Goal: Answer question/provide support: Share knowledge or assist other users

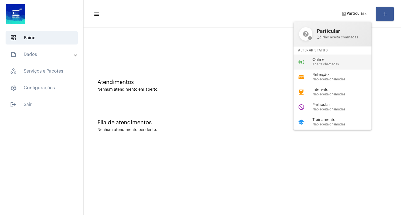
click at [321, 59] on span "Online" at bounding box center [343, 60] width 63 height 4
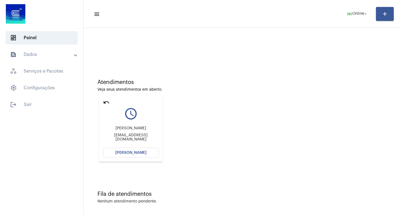
click at [142, 152] on span "[PERSON_NAME]" at bounding box center [130, 153] width 31 height 4
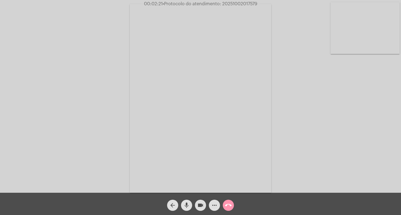
click at [183, 206] on mat-icon "mic" at bounding box center [186, 205] width 7 height 7
click at [184, 203] on mat-icon "mic_off" at bounding box center [186, 205] width 7 height 7
click at [187, 204] on mat-icon "mic" at bounding box center [186, 205] width 7 height 7
click at [188, 206] on mat-icon "mic_off" at bounding box center [186, 205] width 7 height 7
click at [188, 208] on mat-icon "mic" at bounding box center [186, 205] width 7 height 7
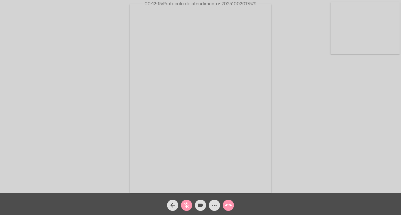
click at [188, 203] on mat-icon "mic_off" at bounding box center [186, 205] width 7 height 7
click at [184, 204] on mat-icon "mic" at bounding box center [186, 205] width 7 height 7
click at [198, 204] on mat-icon "videocam" at bounding box center [200, 205] width 7 height 7
click at [202, 209] on mat-icon "videocam_off" at bounding box center [200, 205] width 7 height 7
click at [188, 207] on mat-icon "mic_off" at bounding box center [186, 205] width 7 height 7
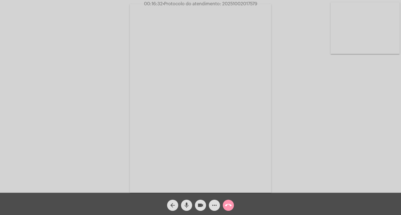
click at [189, 205] on mat-icon "mic" at bounding box center [186, 205] width 7 height 7
click at [202, 205] on mat-icon "videocam" at bounding box center [200, 205] width 7 height 7
click at [186, 203] on mat-icon "mic_off" at bounding box center [186, 205] width 7 height 7
click at [200, 205] on mat-icon "videocam_off" at bounding box center [200, 205] width 7 height 7
click at [242, 3] on span "• Protocolo do atendimento: 20251002017579" at bounding box center [210, 4] width 95 height 4
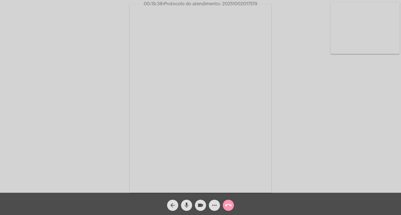
click at [242, 3] on span "• Protocolo do atendimento: 20251002017579" at bounding box center [210, 4] width 95 height 4
copy span "20251002017579"
click at [215, 205] on mat-icon "more_horiz" at bounding box center [214, 205] width 7 height 7
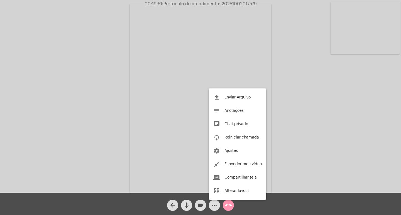
click at [199, 207] on div at bounding box center [200, 107] width 401 height 215
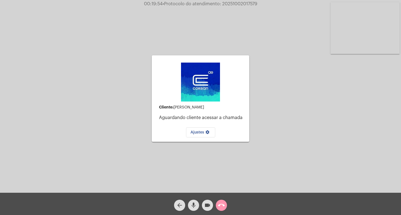
click at [205, 205] on mat-icon "videocam" at bounding box center [207, 205] width 7 height 7
click at [197, 205] on mat-icon "mic" at bounding box center [193, 205] width 7 height 7
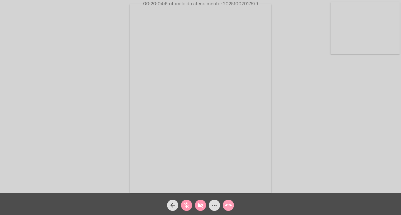
click at [230, 205] on mat-icon "call_end" at bounding box center [228, 205] width 7 height 7
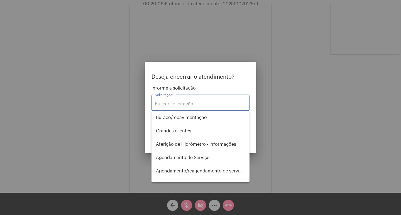
click at [210, 103] on input "Solicitação *" at bounding box center [200, 104] width 91 height 5
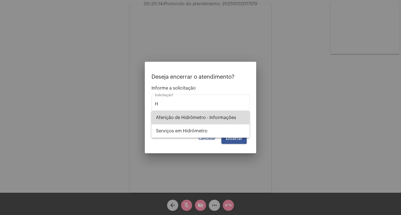
click at [220, 119] on span "Aferição de Hidrômetro - Informações" at bounding box center [200, 117] width 89 height 13
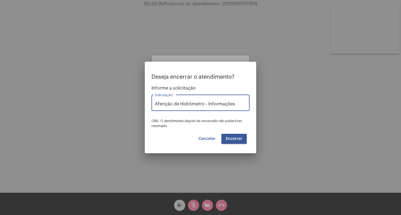
click at [236, 104] on input "Aferição de Hidrômetro - Informações" at bounding box center [200, 104] width 91 height 5
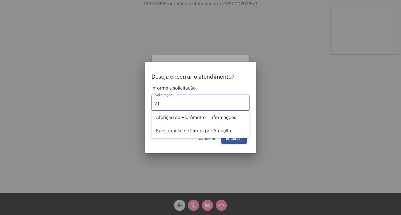
type input "A"
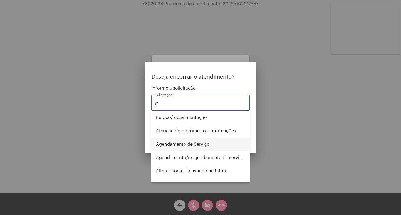
click at [200, 146] on span "Agendamento de Serviço" at bounding box center [200, 144] width 89 height 13
type input "Agendamento de Serviço"
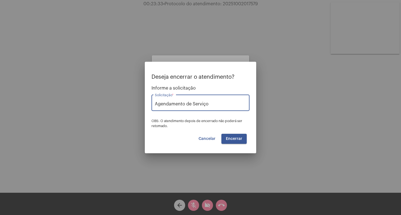
click at [239, 140] on span "Encerrar" at bounding box center [234, 139] width 16 height 4
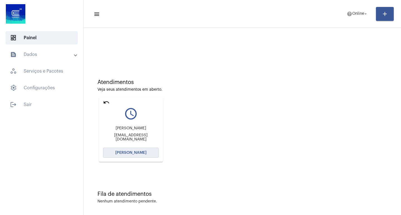
click at [131, 152] on span "[PERSON_NAME]" at bounding box center [130, 153] width 31 height 4
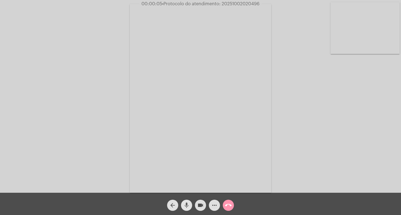
click at [186, 207] on mat-icon "mic" at bounding box center [186, 205] width 7 height 7
click at [188, 203] on mat-icon "mic_off" at bounding box center [186, 205] width 7 height 7
click at [190, 206] on mat-icon "mic" at bounding box center [186, 205] width 7 height 7
click at [187, 208] on mat-icon "mic_off" at bounding box center [186, 205] width 7 height 7
click at [184, 207] on mat-icon "mic" at bounding box center [186, 205] width 7 height 7
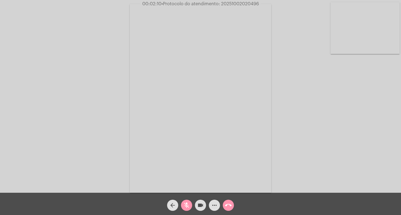
click at [184, 206] on mat-icon "mic_off" at bounding box center [186, 205] width 7 height 7
click at [189, 204] on mat-icon "mic" at bounding box center [186, 205] width 7 height 7
click at [197, 203] on mat-icon "videocam" at bounding box center [200, 205] width 7 height 7
click at [200, 207] on mat-icon "videocam_off" at bounding box center [200, 205] width 7 height 7
click at [188, 207] on mat-icon "mic_off" at bounding box center [186, 205] width 7 height 7
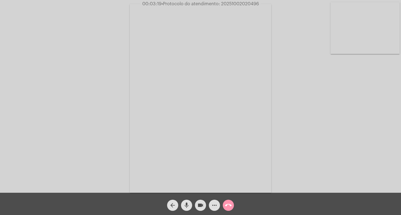
click at [187, 207] on mat-icon "mic" at bounding box center [186, 205] width 7 height 7
click at [201, 205] on mat-icon "videocam" at bounding box center [200, 205] width 7 height 7
click at [187, 205] on mat-icon "mic_off" at bounding box center [186, 205] width 7 height 7
click at [200, 206] on mat-icon "videocam_off" at bounding box center [200, 205] width 7 height 7
click at [185, 204] on mat-icon "mic" at bounding box center [186, 205] width 7 height 7
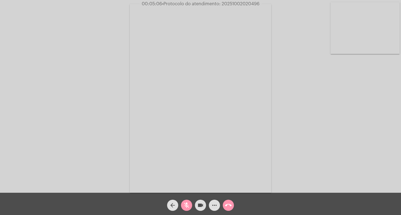
click at [187, 206] on mat-icon "mic_off" at bounding box center [186, 205] width 7 height 7
drag, startPoint x: 183, startPoint y: 206, endPoint x: 195, endPoint y: 210, distance: 12.9
click at [182, 206] on button "mic" at bounding box center [186, 205] width 11 height 11
click at [200, 207] on mat-icon "videocam" at bounding box center [200, 205] width 7 height 7
click at [190, 206] on button "mic_off" at bounding box center [186, 205] width 11 height 11
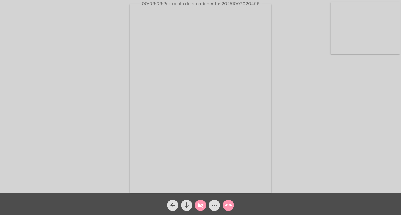
click at [198, 207] on mat-icon "videocam_off" at bounding box center [200, 205] width 7 height 7
click at [202, 207] on mat-icon "videocam" at bounding box center [200, 205] width 7 height 7
click at [189, 205] on mat-icon "mic" at bounding box center [186, 205] width 7 height 7
click at [201, 207] on mat-icon "videocam_off" at bounding box center [200, 205] width 7 height 7
click at [187, 204] on mat-icon "mic_off" at bounding box center [186, 205] width 7 height 7
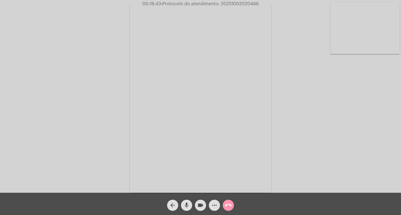
click at [189, 208] on mat-icon "mic" at bounding box center [186, 205] width 7 height 7
click at [189, 208] on mat-icon "mic_off" at bounding box center [186, 205] width 7 height 7
click at [241, 3] on span "• Protocolo do atendimento: 20251002020496" at bounding box center [209, 4] width 97 height 4
copy span "20251002020496"
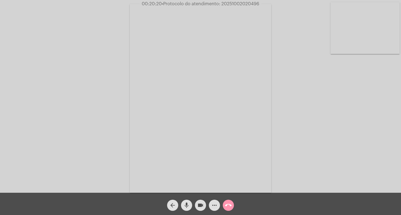
click at [187, 206] on mat-icon "mic" at bounding box center [186, 205] width 7 height 7
click at [202, 206] on mat-icon "videocam" at bounding box center [200, 205] width 7 height 7
click at [197, 204] on mat-icon "videocam_off" at bounding box center [200, 205] width 7 height 7
click at [188, 205] on mat-icon "mic_off" at bounding box center [186, 205] width 7 height 7
click at [190, 205] on button "mic" at bounding box center [186, 205] width 11 height 11
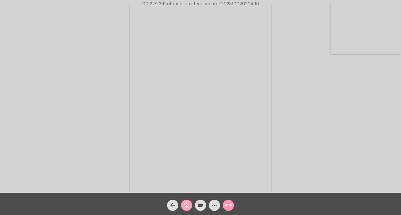
click at [187, 205] on mat-icon "mic_off" at bounding box center [186, 205] width 7 height 7
click at [186, 200] on div "mic" at bounding box center [187, 204] width 14 height 14
drag, startPoint x: 185, startPoint y: 205, endPoint x: 176, endPoint y: 20, distance: 184.8
click at [185, 204] on mat-icon "mic_off" at bounding box center [186, 205] width 7 height 7
click at [187, 205] on mat-icon "mic" at bounding box center [186, 205] width 7 height 7
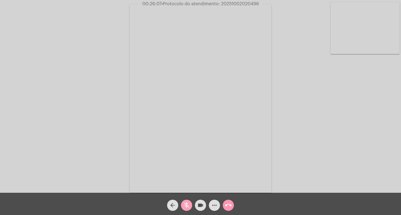
click at [184, 203] on mat-icon "mic_off" at bounding box center [186, 205] width 7 height 7
click at [183, 200] on span "mic" at bounding box center [186, 205] width 7 height 11
click at [198, 206] on mat-icon "videocam" at bounding box center [200, 205] width 7 height 7
click at [199, 207] on mat-icon "videocam_off" at bounding box center [200, 205] width 7 height 7
click at [187, 205] on mat-icon "mic_off" at bounding box center [186, 205] width 7 height 7
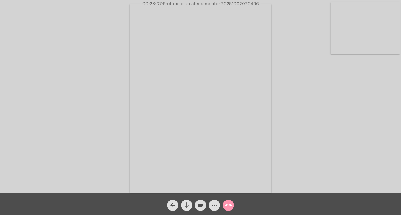
click at [188, 205] on mat-icon "mic" at bounding box center [186, 205] width 7 height 7
click at [188, 205] on mat-icon "mic_off" at bounding box center [186, 205] width 7 height 7
click at [188, 205] on mat-icon "mic" at bounding box center [186, 205] width 7 height 7
click at [187, 203] on mat-icon "mic_off" at bounding box center [186, 205] width 7 height 7
click at [189, 205] on mat-icon "mic" at bounding box center [186, 205] width 7 height 7
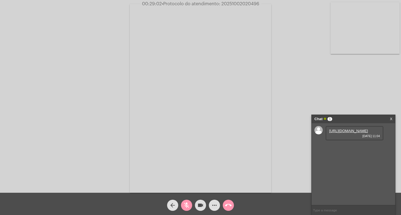
click at [346, 133] on link "https://neft-transfer-bucket.s3.amazonaws.com/temp-6d61d42f-ec62-4427-188e-7993…" at bounding box center [348, 131] width 39 height 4
click at [350, 149] on link "https://neft-transfer-bucket.s3.amazonaws.com/temp-2974d7aa-5e64-ca71-9183-f2be…" at bounding box center [348, 147] width 39 height 4
click at [353, 181] on link "https://neft-transfer-bucket.s3.amazonaws.com/temp-74e30366-10dc-5e5e-452f-8a60…" at bounding box center [348, 179] width 39 height 4
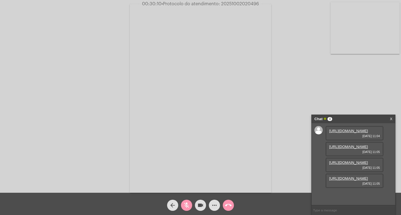
drag, startPoint x: 359, startPoint y: 159, endPoint x: 354, endPoint y: 157, distance: 5.2
click at [359, 161] on link "https://neft-transfer-bucket.s3.amazonaws.com/temp-24b5afb9-dffe-b2aa-9fd8-f261…" at bounding box center [348, 163] width 39 height 4
click at [363, 86] on div "Acessando Câmera e Microfone..." at bounding box center [201, 97] width 400 height 193
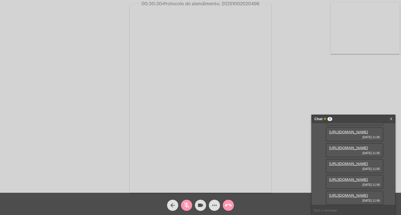
click at [364, 194] on link "https://neft-transfer-bucket.s3.amazonaws.com/temp-28333c1f-be0d-9783-0767-deae…" at bounding box center [348, 196] width 39 height 4
click at [298, 16] on div "Acessando Câmera e Microfone..." at bounding box center [201, 97] width 400 height 193
click at [187, 205] on mat-icon "mic_off" at bounding box center [186, 205] width 7 height 7
click at [187, 205] on mat-icon "mic" at bounding box center [186, 205] width 7 height 7
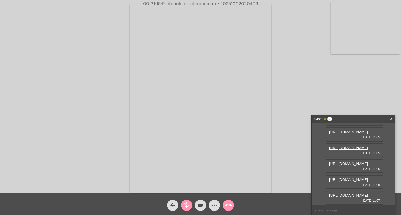
click at [357, 194] on link "https://neft-transfer-bucket.s3.amazonaws.com/temp-c8f098f0-087c-2ebe-3d3a-6f56…" at bounding box center [348, 196] width 39 height 4
click at [302, 90] on div "Acessando Câmera e Microfone..." at bounding box center [201, 97] width 400 height 193
click at [187, 205] on mat-icon "mic_off" at bounding box center [186, 205] width 7 height 7
click at [201, 203] on mat-icon "videocam" at bounding box center [200, 205] width 7 height 7
click at [184, 203] on mat-icon "mic" at bounding box center [186, 205] width 7 height 7
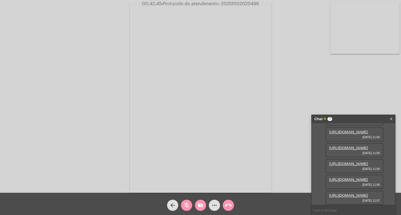
click at [186, 203] on mat-icon "mic_off" at bounding box center [186, 205] width 7 height 7
click at [186, 206] on mat-icon "mic" at bounding box center [186, 205] width 7 height 7
click at [215, 202] on mat-icon "more_horiz" at bounding box center [214, 205] width 7 height 7
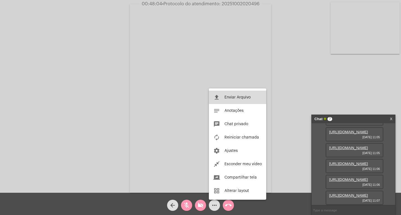
click at [234, 96] on span "Enviar Arquivo" at bounding box center [237, 97] width 26 height 4
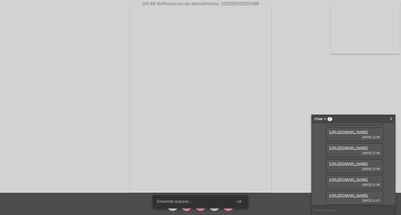
click at [188, 204] on span "Enviando arquivo..." at bounding box center [174, 202] width 35 height 6
click at [188, 209] on div "Arquivo enviado ok" at bounding box center [200, 201] width 109 height 27
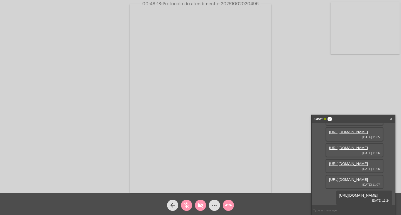
click at [185, 207] on mat-icon "mic_off" at bounding box center [186, 205] width 7 height 7
click at [185, 204] on mat-icon "mic" at bounding box center [186, 205] width 7 height 7
click at [188, 205] on mat-icon "mic_off" at bounding box center [186, 205] width 7 height 7
click at [183, 205] on button "mic" at bounding box center [186, 205] width 11 height 11
click at [187, 205] on mat-icon "mic_off" at bounding box center [186, 205] width 7 height 7
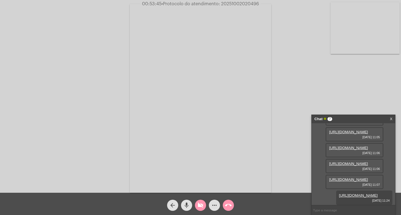
click at [188, 204] on mat-icon "mic" at bounding box center [186, 205] width 7 height 7
drag, startPoint x: 203, startPoint y: 195, endPoint x: 197, endPoint y: 204, distance: 11.1
click at [202, 195] on div "arrow_back mic_off videocam_off more_horiz call_end" at bounding box center [200, 204] width 401 height 22
click at [198, 206] on mat-icon "videocam_off" at bounding box center [200, 205] width 7 height 7
click at [187, 209] on mat-icon "mic_off" at bounding box center [186, 205] width 7 height 7
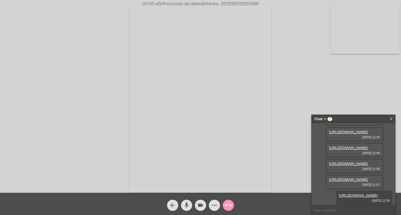
click at [199, 205] on mat-icon "videocam" at bounding box center [200, 205] width 7 height 7
click at [186, 205] on mat-icon "mic" at bounding box center [186, 205] width 7 height 7
click at [230, 205] on mat-icon "call_end" at bounding box center [228, 205] width 7 height 7
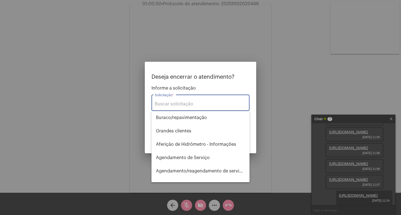
click at [209, 104] on input "Solicitação *" at bounding box center [200, 104] width 91 height 5
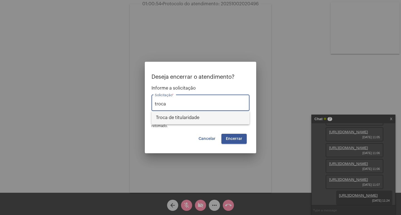
click at [217, 117] on span "Troca de titularidade" at bounding box center [200, 117] width 89 height 13
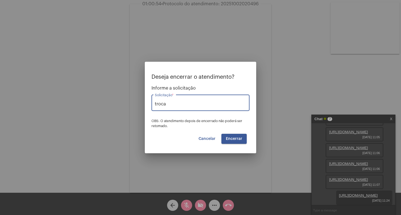
type input "Troca de titularidade"
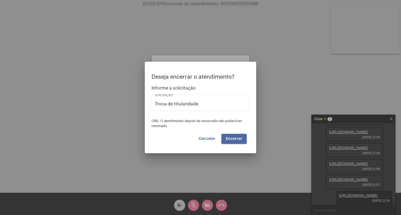
click at [233, 141] on button "Encerrar" at bounding box center [233, 139] width 25 height 10
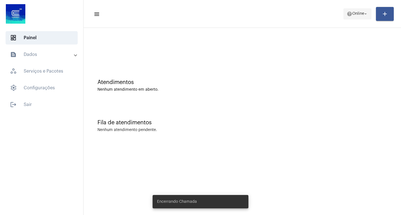
click at [363, 15] on span "Online" at bounding box center [358, 14] width 12 height 4
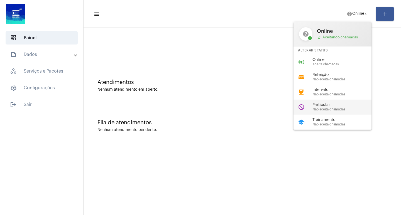
click at [326, 104] on span "Particular" at bounding box center [343, 105] width 63 height 4
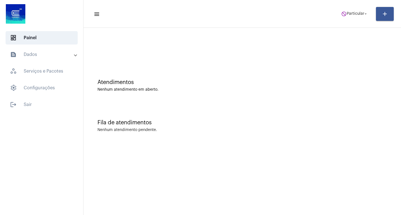
click at [70, 52] on mat-panel-title "text_snippet_outlined Dados" at bounding box center [42, 54] width 64 height 7
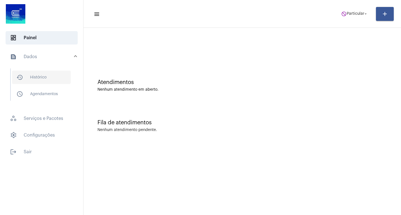
click at [61, 77] on span "history_outlined Histórico" at bounding box center [41, 77] width 59 height 13
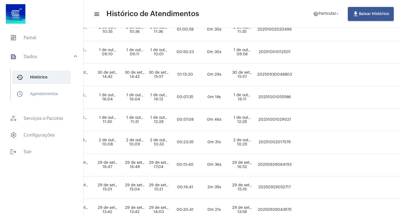
scroll to position [139, 307]
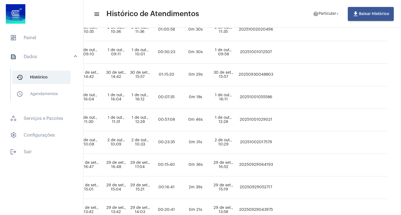
drag, startPoint x: 288, startPoint y: 28, endPoint x: 283, endPoint y: 30, distance: 5.5
click at [275, 30] on td "20251002020496" at bounding box center [255, 30] width 37 height 23
drag, startPoint x: 296, startPoint y: 36, endPoint x: 305, endPoint y: 58, distance: 24.2
click at [305, 58] on tbody "JULIANA MARIA GOMES - Jéssica Alves Bittencourt jessikb.76@gmail.com - Concluíd…" at bounding box center [94, 199] width 586 height 451
click at [307, 46] on td at bounding box center [291, 52] width 32 height 23
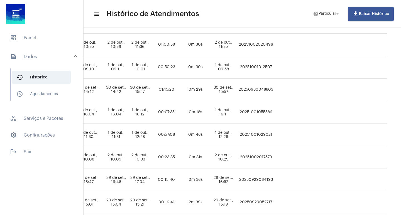
scroll to position [111, 307]
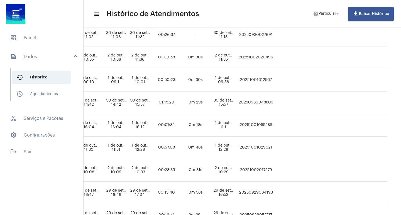
drag, startPoint x: 288, startPoint y: 57, endPoint x: 254, endPoint y: 55, distance: 33.5
click at [254, 55] on td "20251002020496" at bounding box center [255, 57] width 37 height 23
copy td "20251002020496"
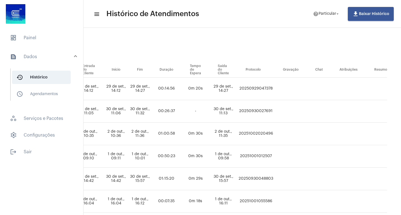
scroll to position [0, 307]
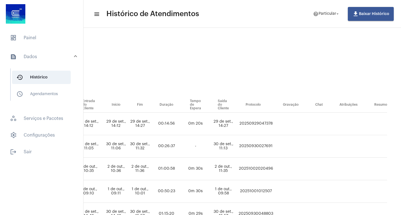
click at [72, 55] on mat-panel-title "text_snippet_outlined Dados" at bounding box center [42, 56] width 64 height 7
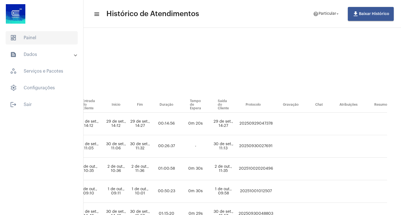
click at [36, 40] on span "dashboard Painel" at bounding box center [42, 37] width 72 height 13
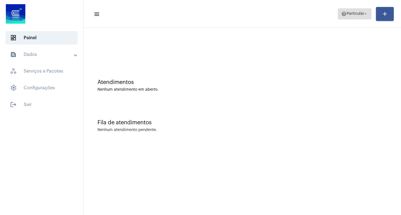
click at [362, 13] on span "Particular" at bounding box center [356, 14] width 18 height 4
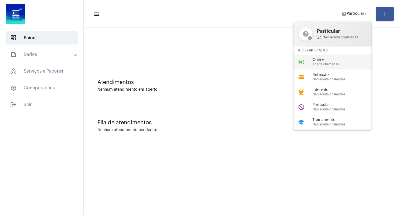
click at [337, 63] on span "Aceita chamadas" at bounding box center [343, 65] width 63 height 4
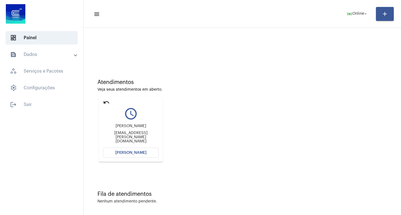
click at [140, 152] on span "[PERSON_NAME]" at bounding box center [130, 153] width 31 height 4
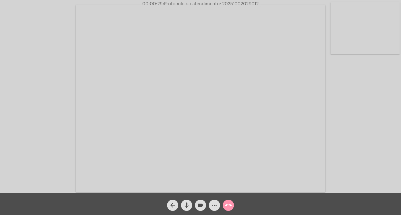
click at [235, 4] on span "• Protocolo do atendimento: 20251002029012" at bounding box center [211, 4] width 96 height 4
copy span "20251002029012"
click at [248, 56] on video at bounding box center [200, 98] width 249 height 187
click at [126, 90] on video at bounding box center [102, 98] width 192 height 144
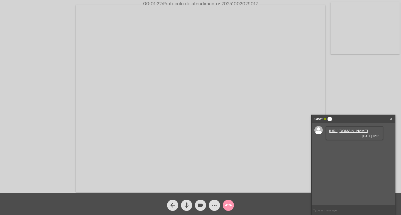
click at [351, 133] on link "https://neft-transfer-bucket.s3.amazonaws.com/temp-107659da-b078-d354-2591-0a1b…" at bounding box center [348, 131] width 39 height 4
click at [185, 204] on mat-icon "mic" at bounding box center [186, 205] width 7 height 7
click at [347, 149] on link "https://neft-transfer-bucket.s3.amazonaws.com/temp-a0bff356-775f-8257-5de1-66af…" at bounding box center [348, 147] width 39 height 4
click at [350, 133] on link "https://neft-transfer-bucket.s3.amazonaws.com/temp-107659da-b078-d354-2591-0a1b…" at bounding box center [348, 131] width 39 height 4
click at [347, 149] on link "https://neft-transfer-bucket.s3.amazonaws.com/temp-a0bff356-775f-8257-5de1-66af…" at bounding box center [348, 147] width 39 height 4
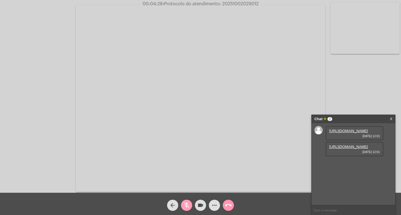
click at [186, 205] on mat-icon "mic_off" at bounding box center [186, 205] width 7 height 7
click at [153, 141] on video at bounding box center [200, 98] width 249 height 187
click at [153, 141] on video at bounding box center [102, 98] width 192 height 144
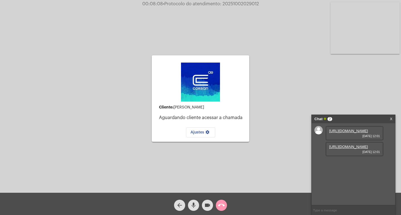
click at [222, 203] on mat-icon "call_end" at bounding box center [221, 205] width 7 height 7
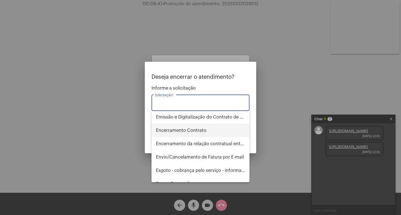
scroll to position [195, 0]
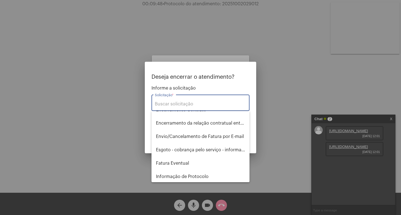
click at [198, 106] on input "Solicitação *" at bounding box center [200, 104] width 91 height 5
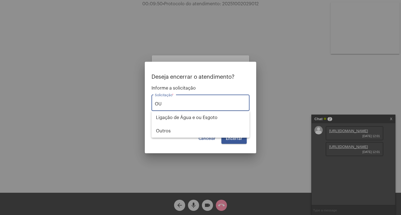
scroll to position [0, 0]
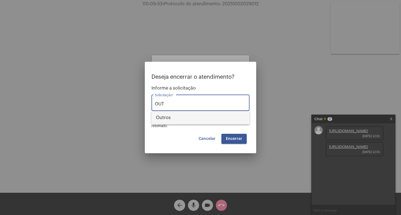
click at [201, 118] on span "Outros" at bounding box center [200, 117] width 89 height 13
type input "Outros"
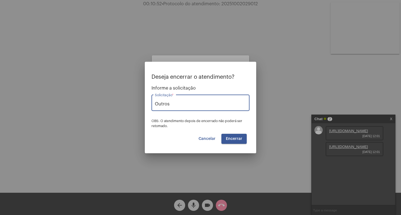
click at [234, 138] on span "Encerrar" at bounding box center [234, 139] width 16 height 4
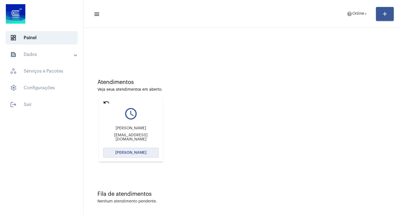
click at [132, 155] on span "[PERSON_NAME]" at bounding box center [130, 153] width 31 height 4
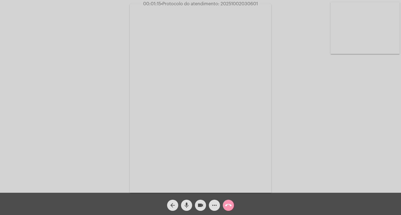
click at [185, 204] on mat-icon "mic" at bounding box center [186, 205] width 7 height 7
click at [184, 208] on mat-icon "mic_off" at bounding box center [186, 205] width 7 height 7
click at [188, 205] on mat-icon "mic" at bounding box center [186, 205] width 7 height 7
click at [187, 205] on mat-icon "mic_off" at bounding box center [186, 205] width 7 height 7
click at [187, 204] on mat-icon "mic" at bounding box center [186, 205] width 7 height 7
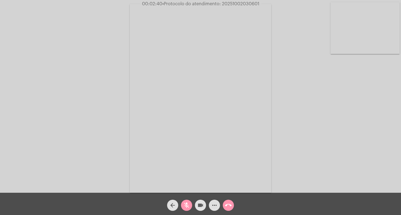
click at [200, 206] on mat-icon "videocam" at bounding box center [200, 205] width 7 height 7
click at [184, 204] on mat-icon "mic_off" at bounding box center [186, 205] width 7 height 7
click at [202, 206] on mat-icon "videocam_off" at bounding box center [200, 205] width 7 height 7
click at [199, 207] on mat-icon "videocam" at bounding box center [200, 205] width 7 height 7
click at [189, 207] on mat-icon "mic" at bounding box center [186, 205] width 7 height 7
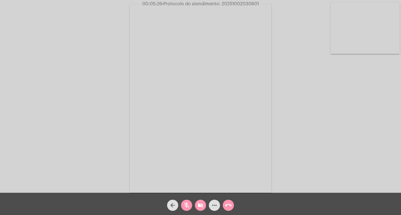
click at [188, 206] on mat-icon "mic_off" at bounding box center [186, 205] width 7 height 7
click at [188, 207] on mat-icon "mic" at bounding box center [186, 205] width 7 height 7
click at [204, 206] on button "videocam_off" at bounding box center [200, 205] width 11 height 11
click at [187, 205] on mat-icon "mic_off" at bounding box center [186, 205] width 7 height 7
click at [188, 206] on mat-icon "mic" at bounding box center [186, 205] width 7 height 7
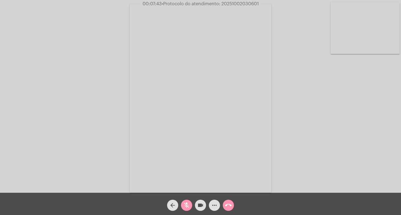
click at [187, 205] on mat-icon "mic_off" at bounding box center [186, 205] width 7 height 7
click at [189, 204] on mat-icon "mic" at bounding box center [186, 205] width 7 height 7
click at [202, 206] on mat-icon "videocam" at bounding box center [200, 205] width 7 height 7
click at [201, 207] on mat-icon "videocam_off" at bounding box center [200, 205] width 7 height 7
click at [189, 204] on mat-icon "mic_off" at bounding box center [186, 205] width 7 height 7
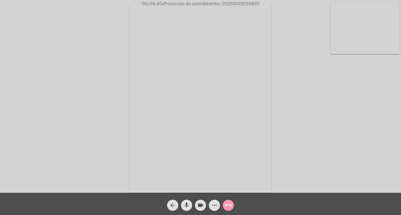
click at [200, 206] on mat-icon "videocam" at bounding box center [200, 205] width 7 height 7
click at [186, 205] on mat-icon "mic" at bounding box center [186, 205] width 7 height 7
click at [200, 204] on mat-icon "videocam_off" at bounding box center [200, 205] width 7 height 7
click at [187, 206] on mat-icon "mic_off" at bounding box center [186, 205] width 7 height 7
click at [199, 205] on mat-icon "videocam" at bounding box center [200, 205] width 7 height 7
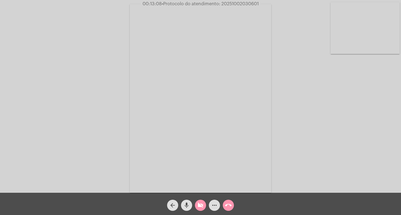
click at [201, 207] on mat-icon "videocam_off" at bounding box center [200, 205] width 7 height 7
click at [187, 206] on mat-icon "mic" at bounding box center [186, 205] width 7 height 7
click at [200, 207] on mat-icon "videocam" at bounding box center [200, 205] width 7 height 7
click at [197, 204] on mat-icon "videocam_off" at bounding box center [200, 205] width 7 height 7
click at [189, 203] on mat-icon "mic_off" at bounding box center [186, 205] width 7 height 7
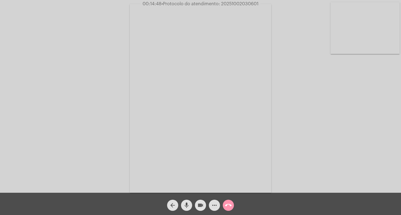
click at [200, 208] on mat-icon "videocam" at bounding box center [200, 205] width 7 height 7
click at [186, 206] on mat-icon "mic" at bounding box center [186, 205] width 7 height 7
click at [185, 206] on mat-icon "mic_off" at bounding box center [186, 205] width 7 height 7
click at [200, 206] on mat-icon "videocam_off" at bounding box center [200, 205] width 7 height 7
click at [199, 208] on mat-icon "videocam" at bounding box center [200, 205] width 7 height 7
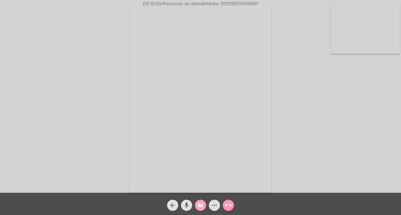
click at [184, 204] on mat-icon "mic" at bounding box center [186, 205] width 7 height 7
click at [201, 205] on mat-icon "videocam_off" at bounding box center [200, 205] width 7 height 7
click at [189, 207] on mat-icon "mic_off" at bounding box center [186, 205] width 7 height 7
click at [250, 2] on span "• Protocolo do atendimento: 20251002030601" at bounding box center [210, 4] width 97 height 4
click at [250, 2] on span "• Protocolo do atendimento: 20251002030601" at bounding box center [209, 4] width 97 height 4
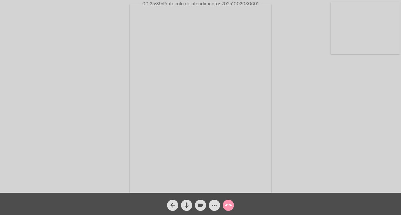
copy span "20251002030601"
click at [200, 208] on mat-icon "videocam" at bounding box center [200, 205] width 7 height 7
click at [183, 204] on mat-icon "mic" at bounding box center [186, 205] width 7 height 7
click at [227, 205] on mat-icon "call_end" at bounding box center [228, 205] width 7 height 7
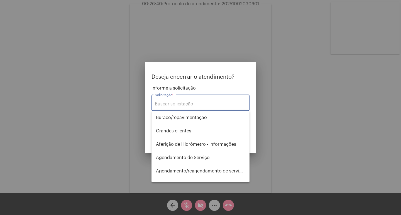
click at [187, 107] on div "Solicitação *" at bounding box center [200, 103] width 91 height 18
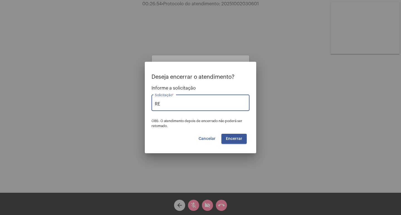
type input "R"
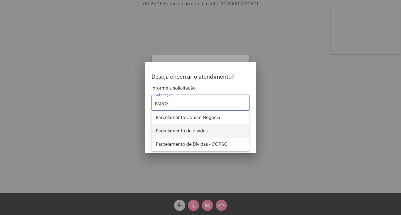
click at [196, 129] on span "Parcelamento de dívidas" at bounding box center [200, 130] width 89 height 13
type input "Parcelamento de dívidas"
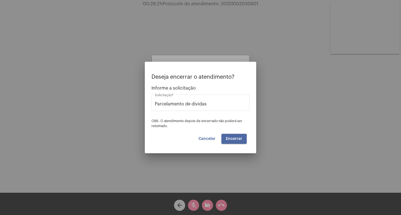
click at [237, 140] on span "Encerrar" at bounding box center [234, 139] width 16 height 4
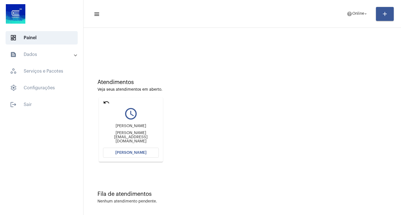
click at [133, 153] on span "[PERSON_NAME]" at bounding box center [130, 153] width 31 height 4
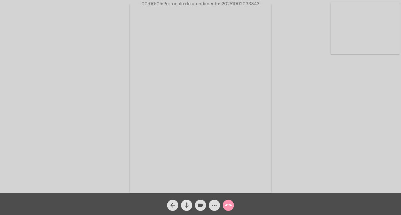
click at [188, 203] on mat-icon "mic" at bounding box center [186, 205] width 7 height 7
click at [188, 208] on mat-icon "mic_off" at bounding box center [186, 205] width 7 height 7
click at [214, 206] on mat-icon "more_horiz" at bounding box center [214, 205] width 7 height 7
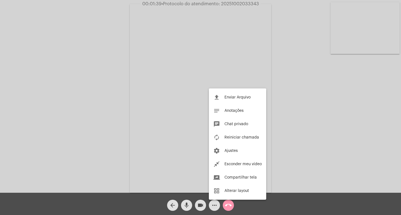
click at [114, 117] on div at bounding box center [200, 107] width 401 height 215
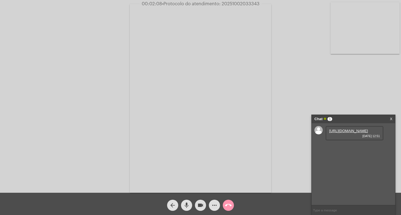
click at [349, 133] on link "[URL][DOMAIN_NAME]" at bounding box center [348, 131] width 39 height 4
click at [349, 149] on link "[URL][DOMAIN_NAME]" at bounding box center [348, 147] width 39 height 4
click at [186, 202] on mat-icon "mic" at bounding box center [186, 205] width 7 height 7
drag, startPoint x: 214, startPoint y: 33, endPoint x: 206, endPoint y: 212, distance: 179.2
click at [220, 84] on video at bounding box center [200, 98] width 141 height 189
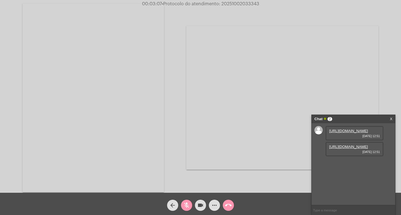
click at [81, 83] on video at bounding box center [93, 98] width 141 height 189
click at [352, 165] on link "[URL][DOMAIN_NAME]" at bounding box center [348, 163] width 39 height 4
click at [349, 181] on link "[URL][DOMAIN_NAME]" at bounding box center [348, 179] width 39 height 4
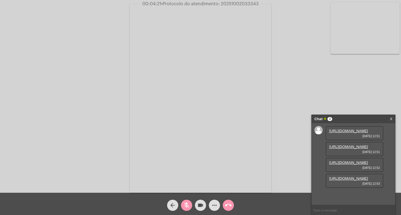
click at [185, 205] on mat-icon "mic_off" at bounding box center [186, 205] width 7 height 7
click at [183, 202] on span "mic" at bounding box center [186, 205] width 7 height 11
click at [213, 204] on mat-icon "more_horiz" at bounding box center [214, 205] width 7 height 7
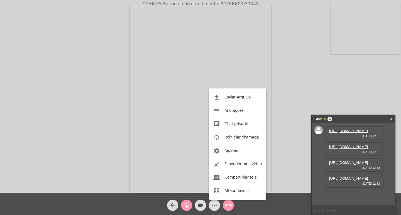
click at [188, 206] on div at bounding box center [200, 107] width 401 height 215
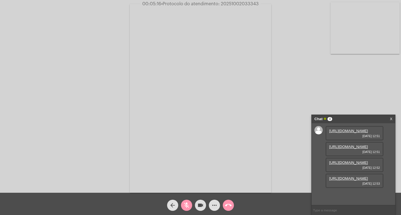
click at [188, 206] on mat-icon "mic_off" at bounding box center [186, 205] width 7 height 7
click at [215, 206] on mat-icon "more_horiz" at bounding box center [214, 205] width 7 height 7
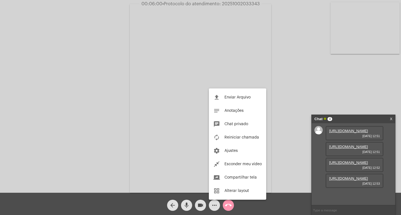
click at [232, 1] on div at bounding box center [200, 107] width 401 height 215
click at [232, 1] on div "Acessando Câmera e Microfone..." at bounding box center [200, 96] width 401 height 193
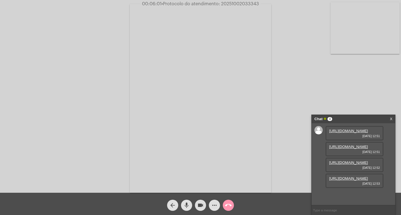
click at [234, 3] on span "• Protocolo do atendimento: 20251002033343" at bounding box center [209, 4] width 97 height 4
copy span "20251002033343"
click at [188, 205] on mat-icon "mic" at bounding box center [186, 205] width 7 height 7
click at [360, 93] on div "Acessando Câmera e Microfone..." at bounding box center [201, 97] width 400 height 193
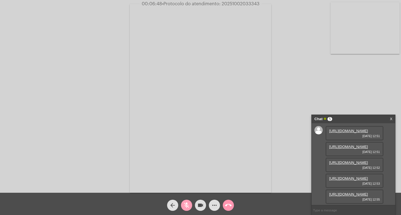
click at [186, 205] on mat-icon "mic_off" at bounding box center [186, 205] width 7 height 7
click at [347, 181] on link "[URL][DOMAIN_NAME]" at bounding box center [348, 179] width 39 height 4
click at [353, 192] on link "[URL][DOMAIN_NAME]" at bounding box center [348, 194] width 39 height 4
click at [185, 203] on mat-icon "mic" at bounding box center [186, 205] width 7 height 7
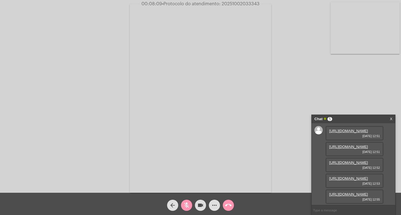
click at [187, 205] on mat-icon "mic_off" at bounding box center [186, 205] width 7 height 7
click at [201, 206] on mat-icon "videocam" at bounding box center [200, 205] width 7 height 7
click at [189, 207] on mat-icon "mic" at bounding box center [186, 205] width 7 height 7
click at [185, 207] on mat-icon "mic_off" at bounding box center [186, 205] width 7 height 7
click at [186, 207] on mat-icon "mic" at bounding box center [186, 205] width 7 height 7
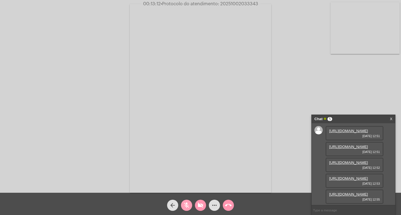
click at [189, 205] on mat-icon "mic_off" at bounding box center [186, 205] width 7 height 7
click at [188, 207] on mat-icon "mic" at bounding box center [186, 205] width 7 height 7
click at [188, 207] on mat-icon "mic_off" at bounding box center [186, 205] width 7 height 7
click at [187, 206] on mat-icon "mic" at bounding box center [186, 205] width 7 height 7
click at [190, 206] on button "mic_off" at bounding box center [186, 205] width 11 height 11
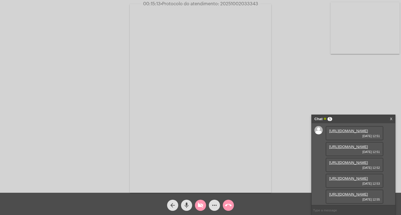
click at [187, 206] on mat-icon "mic" at bounding box center [186, 205] width 7 height 7
click at [187, 205] on mat-icon "mic_off" at bounding box center [186, 205] width 7 height 7
click at [187, 205] on mat-icon "mic" at bounding box center [186, 205] width 7 height 7
click at [187, 205] on mat-icon "mic_off" at bounding box center [186, 205] width 7 height 7
click at [187, 205] on mat-icon "mic" at bounding box center [186, 205] width 7 height 7
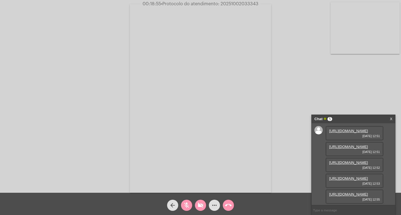
click at [281, 129] on div "Acessando Câmera e Microfone..." at bounding box center [201, 97] width 400 height 193
click at [188, 205] on mat-icon "mic_off" at bounding box center [186, 205] width 7 height 7
click at [188, 206] on mat-icon "mic" at bounding box center [186, 205] width 7 height 7
click at [185, 204] on mat-icon "mic_off" at bounding box center [186, 205] width 7 height 7
click at [188, 207] on mat-icon "mic" at bounding box center [186, 205] width 7 height 7
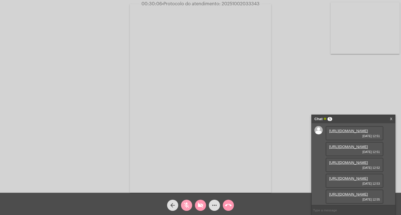
click at [186, 207] on mat-icon "mic_off" at bounding box center [186, 205] width 7 height 7
click at [187, 206] on mat-icon "mic" at bounding box center [186, 205] width 7 height 7
click at [187, 206] on mat-icon "mic_off" at bounding box center [186, 205] width 7 height 7
click at [187, 206] on mat-icon "mic" at bounding box center [186, 205] width 7 height 7
click at [200, 207] on mat-icon "videocam_off" at bounding box center [200, 205] width 7 height 7
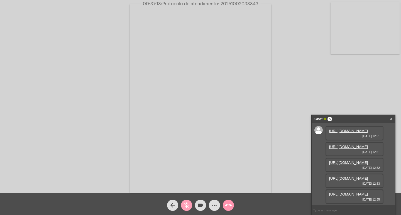
click at [185, 205] on mat-icon "mic_off" at bounding box center [186, 205] width 7 height 7
click at [223, 6] on span "• Protocolo do atendimento: 20251002033343" at bounding box center [209, 4] width 97 height 4
copy span "20251002033343"
click at [323, 211] on input "text" at bounding box center [354, 210] width 84 height 10
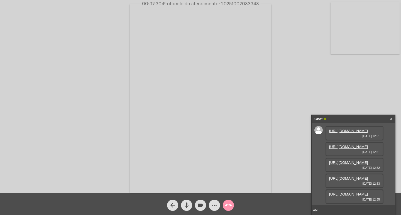
type input "A"
paste input "20251002033343"
type input "PROPTOCOLO 20251002033343"
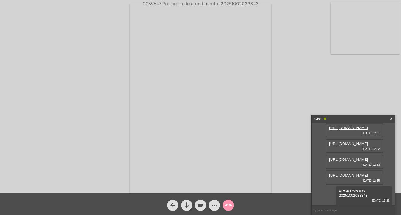
scroll to position [82, 0]
click at [200, 205] on mat-icon "videocam" at bounding box center [200, 205] width 7 height 7
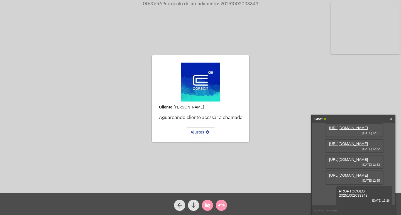
click at [189, 204] on button "mic" at bounding box center [193, 205] width 11 height 11
click at [365, 75] on div "Cliente: [PERSON_NAME] cliente acessar a chamada Ajustes settings Acessando Câm…" at bounding box center [201, 97] width 400 height 193
click at [345, 79] on div "Cliente: [PERSON_NAME] cliente acessar a chamada Ajustes settings Acessando Câm…" at bounding box center [201, 97] width 400 height 193
click at [221, 205] on mat-icon "call_end" at bounding box center [221, 205] width 7 height 7
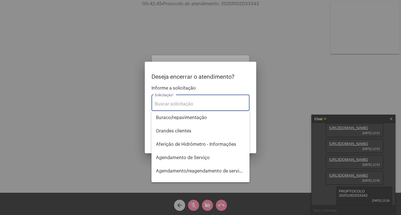
click at [199, 102] on input "Solicitação *" at bounding box center [200, 104] width 91 height 5
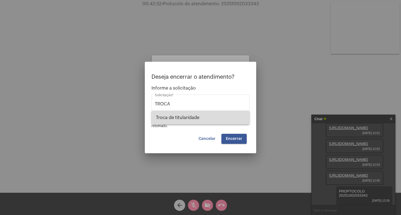
click at [196, 118] on span "Troca de titularidade" at bounding box center [200, 117] width 89 height 13
type input "Troca de titularidade"
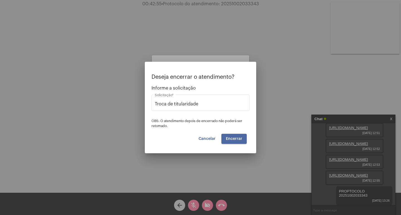
click at [237, 141] on span "Encerrar" at bounding box center [234, 139] width 16 height 4
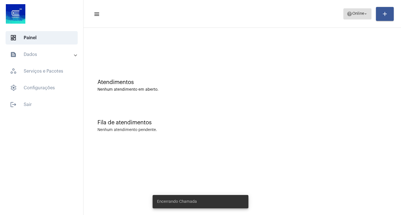
click at [361, 12] on span "Online" at bounding box center [358, 14] width 12 height 4
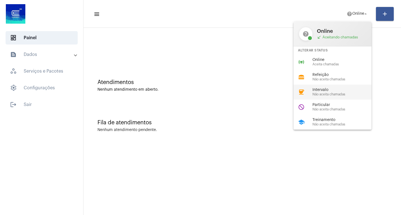
click at [322, 89] on span "Intervalo" at bounding box center [343, 90] width 63 height 4
